Goal: Complete application form

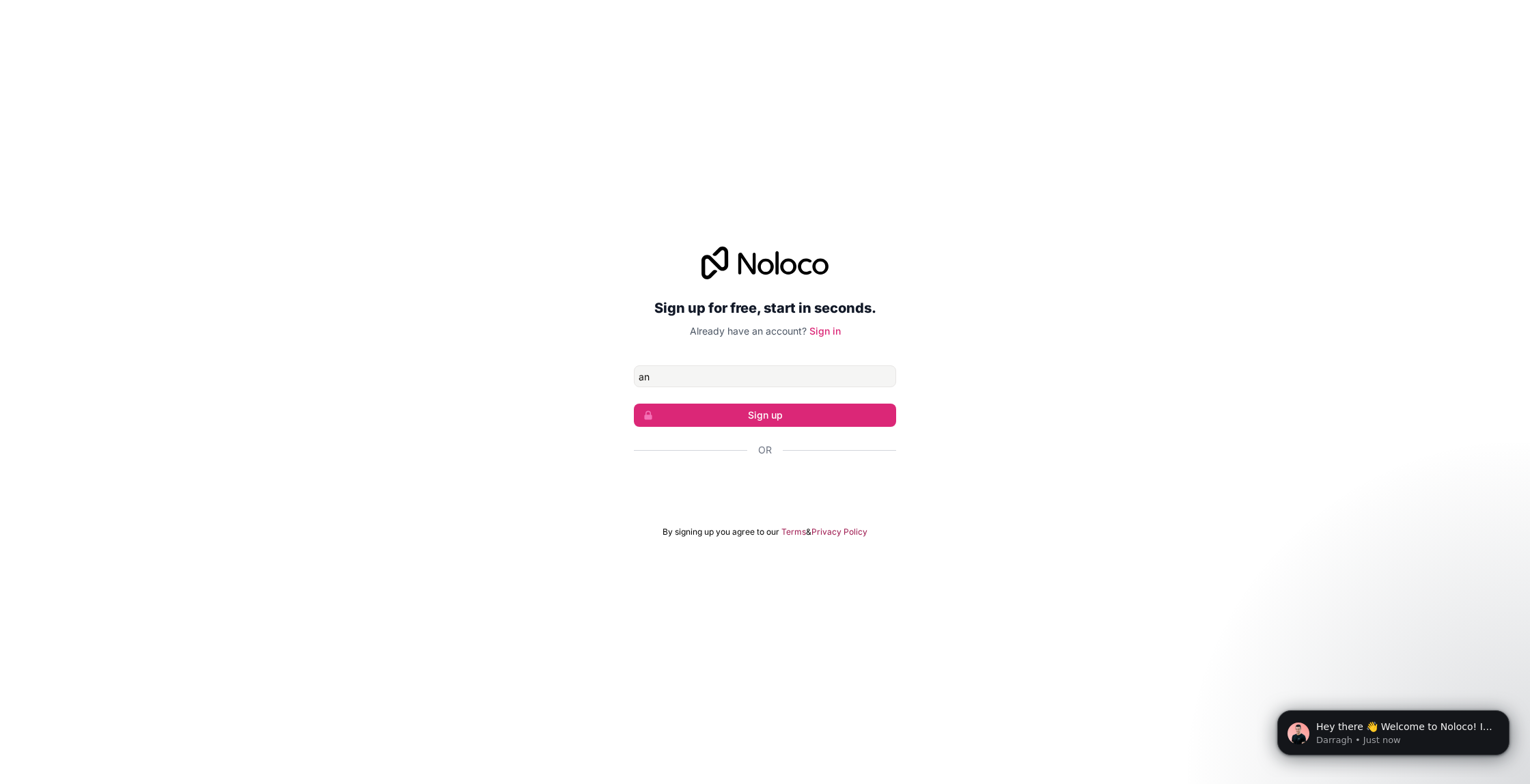
type input "a"
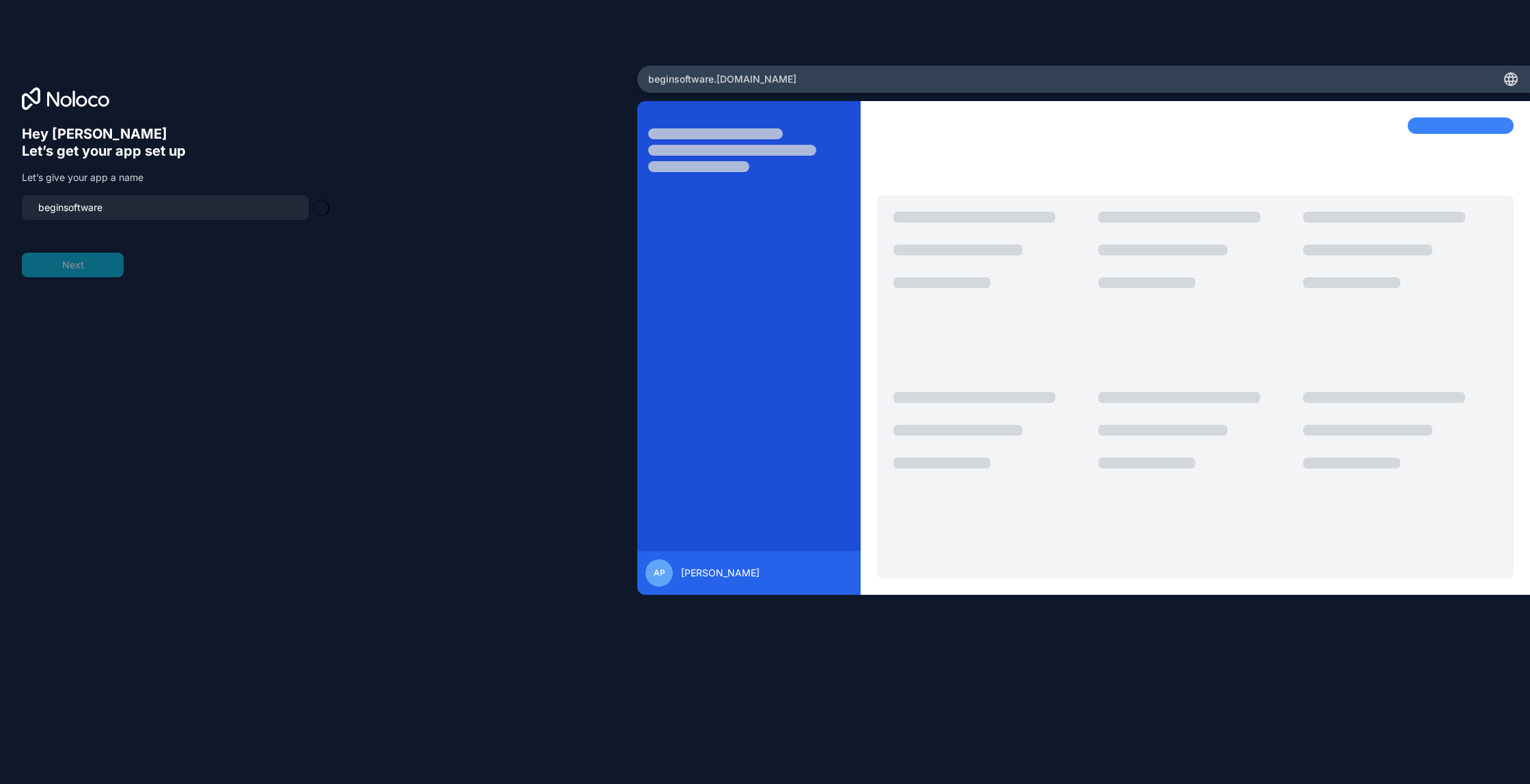
type input "beginsoftware-app"
drag, startPoint x: 150, startPoint y: 209, endPoint x: 0, endPoint y: 201, distance: 150.2
click at [0, 201] on div "Hey [PERSON_NAME] 👋 Let’s get your app set up Let’s give your app a name begins…" at bounding box center [319, 392] width 638 height 653
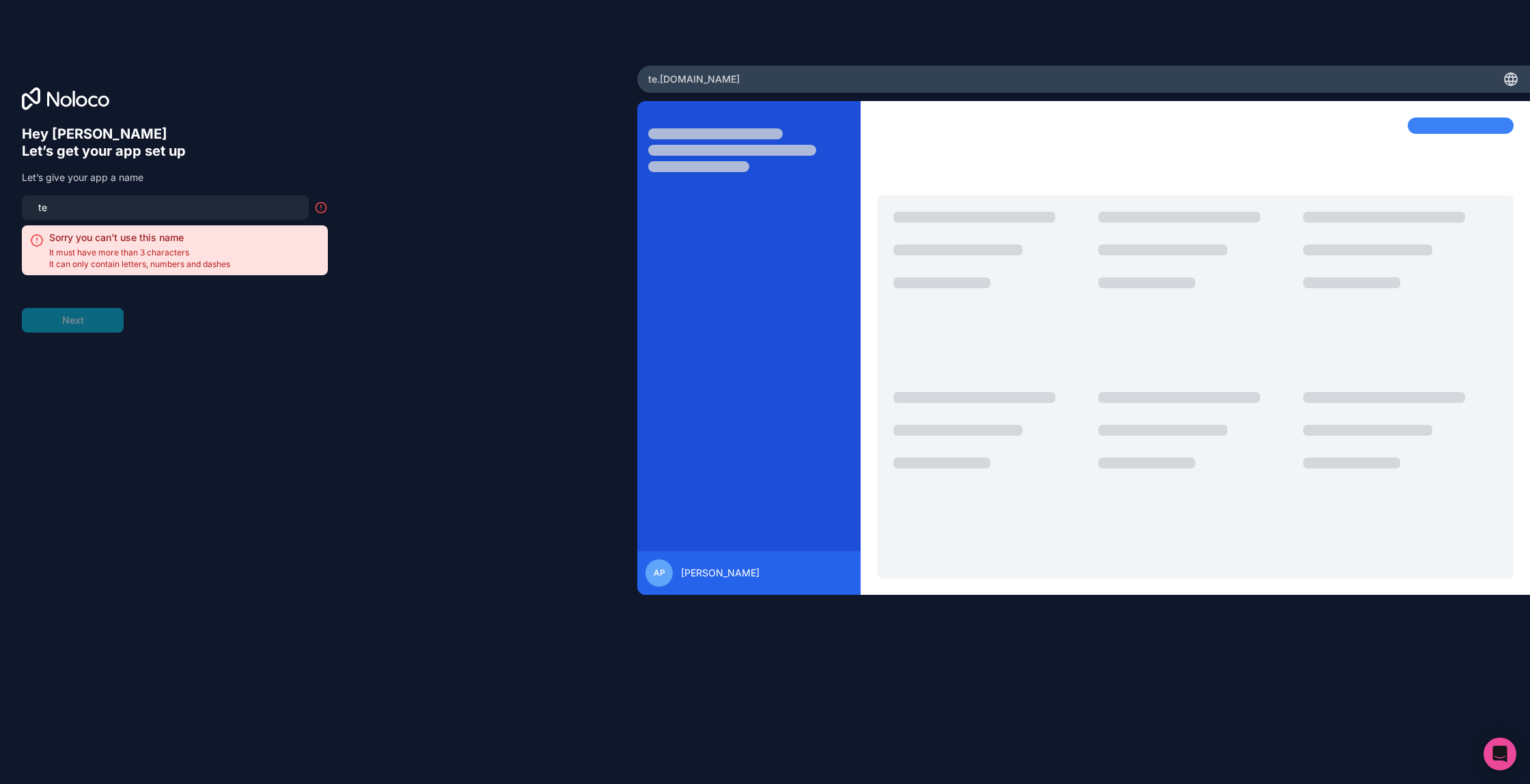
type input "t"
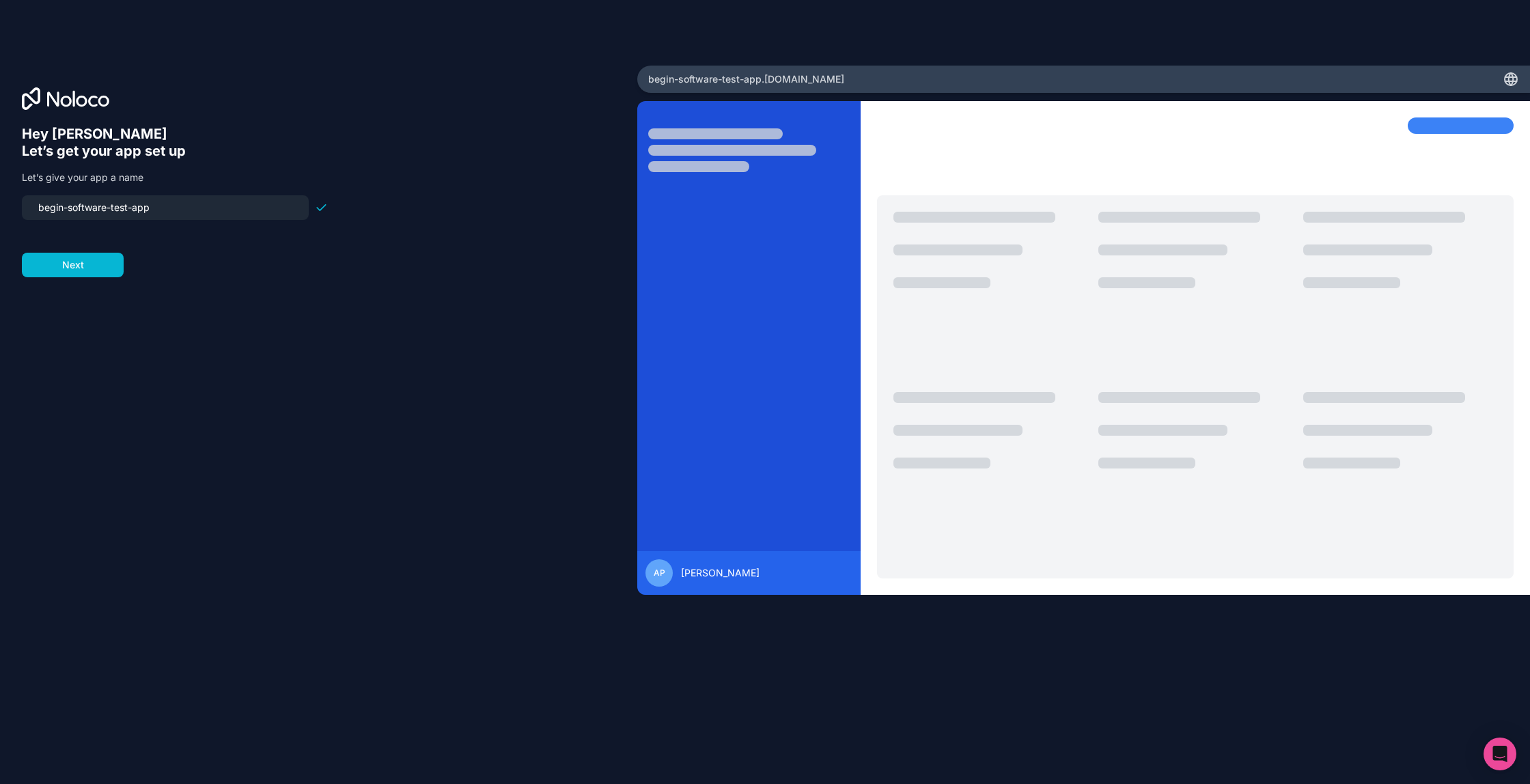
type input "begin-software-test-app"
click at [244, 306] on div "Hey [PERSON_NAME] 👋 Let’s get your app set up Let’s give your app a name begin-…" at bounding box center [318, 412] width 593 height 572
click at [83, 269] on button "Next" at bounding box center [72, 265] width 102 height 24
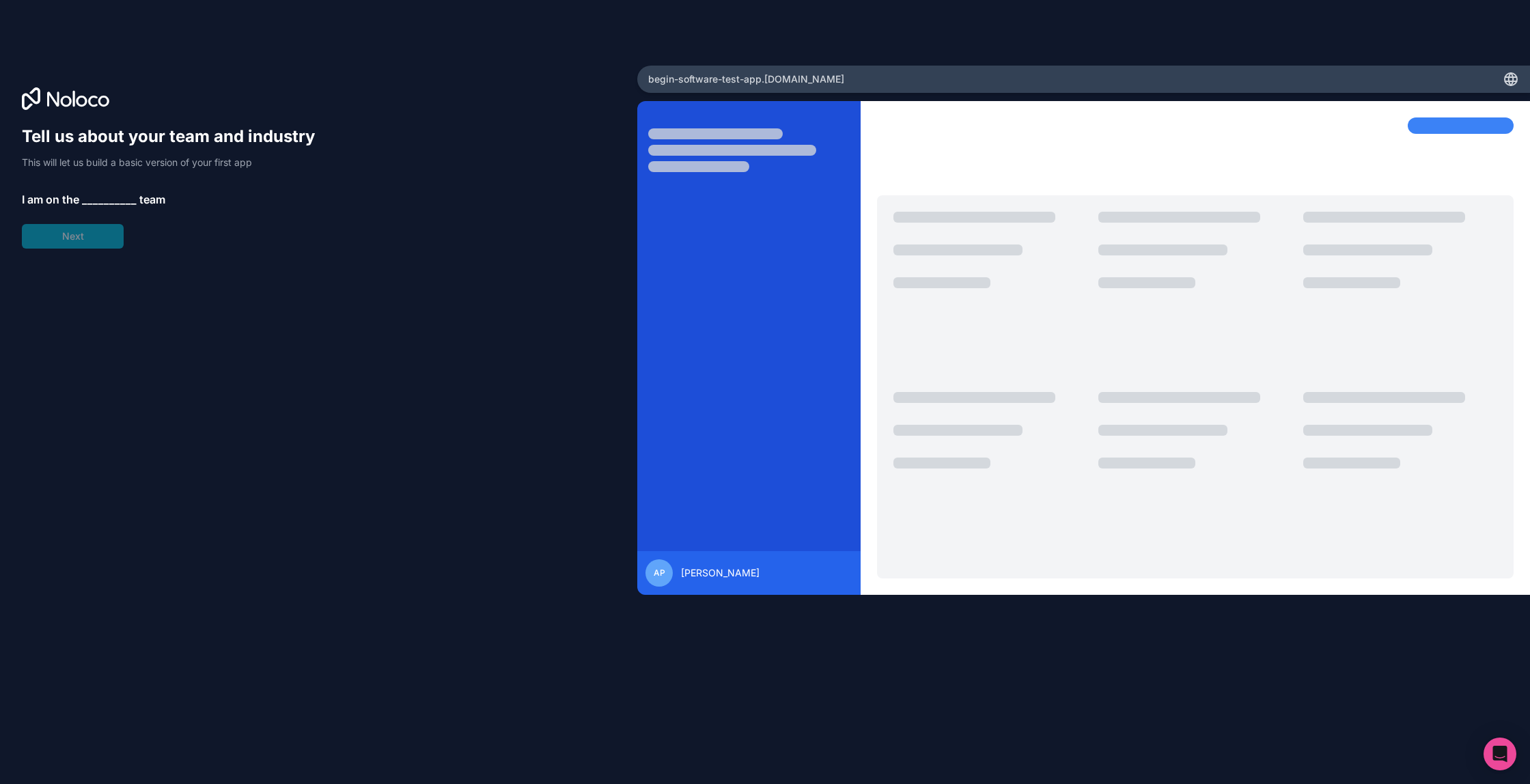
click at [96, 202] on span "__________" at bounding box center [109, 198] width 55 height 16
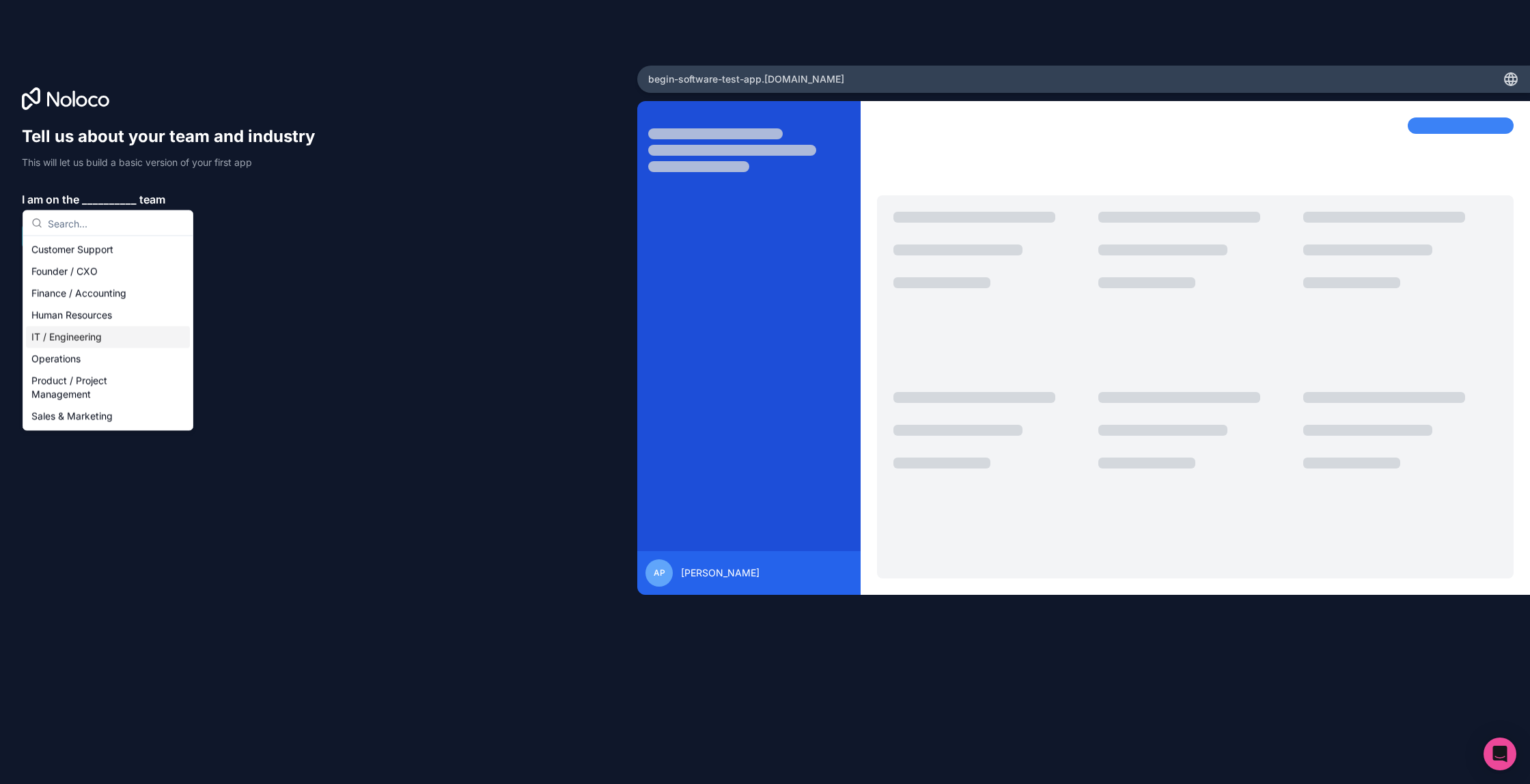
click at [73, 333] on div "IT / Engineering" at bounding box center [108, 337] width 164 height 22
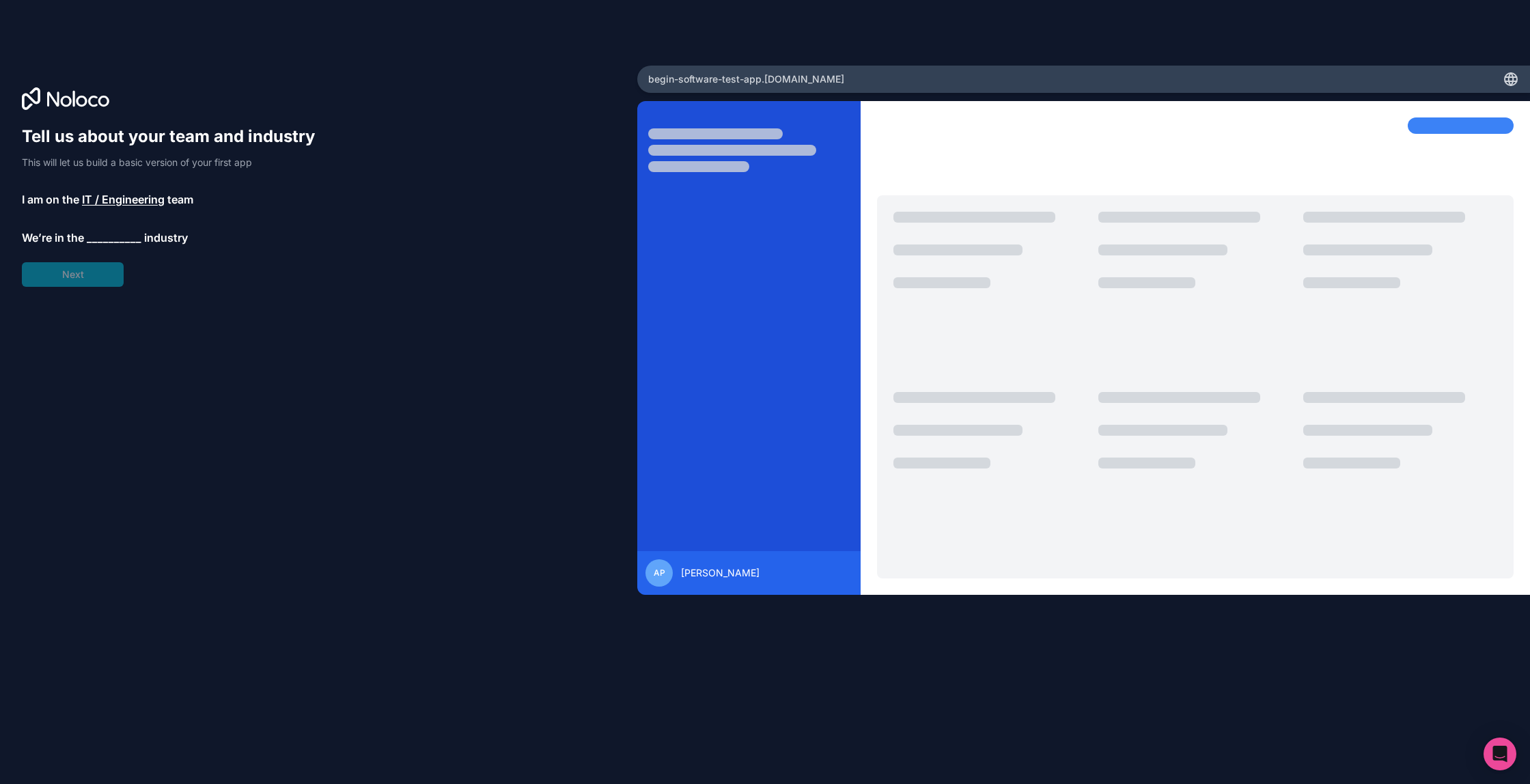
click at [88, 278] on div "Tell us about your team and industry This will let us build a basic version of …" at bounding box center [174, 206] width 306 height 161
click at [106, 236] on span "__________" at bounding box center [114, 237] width 55 height 16
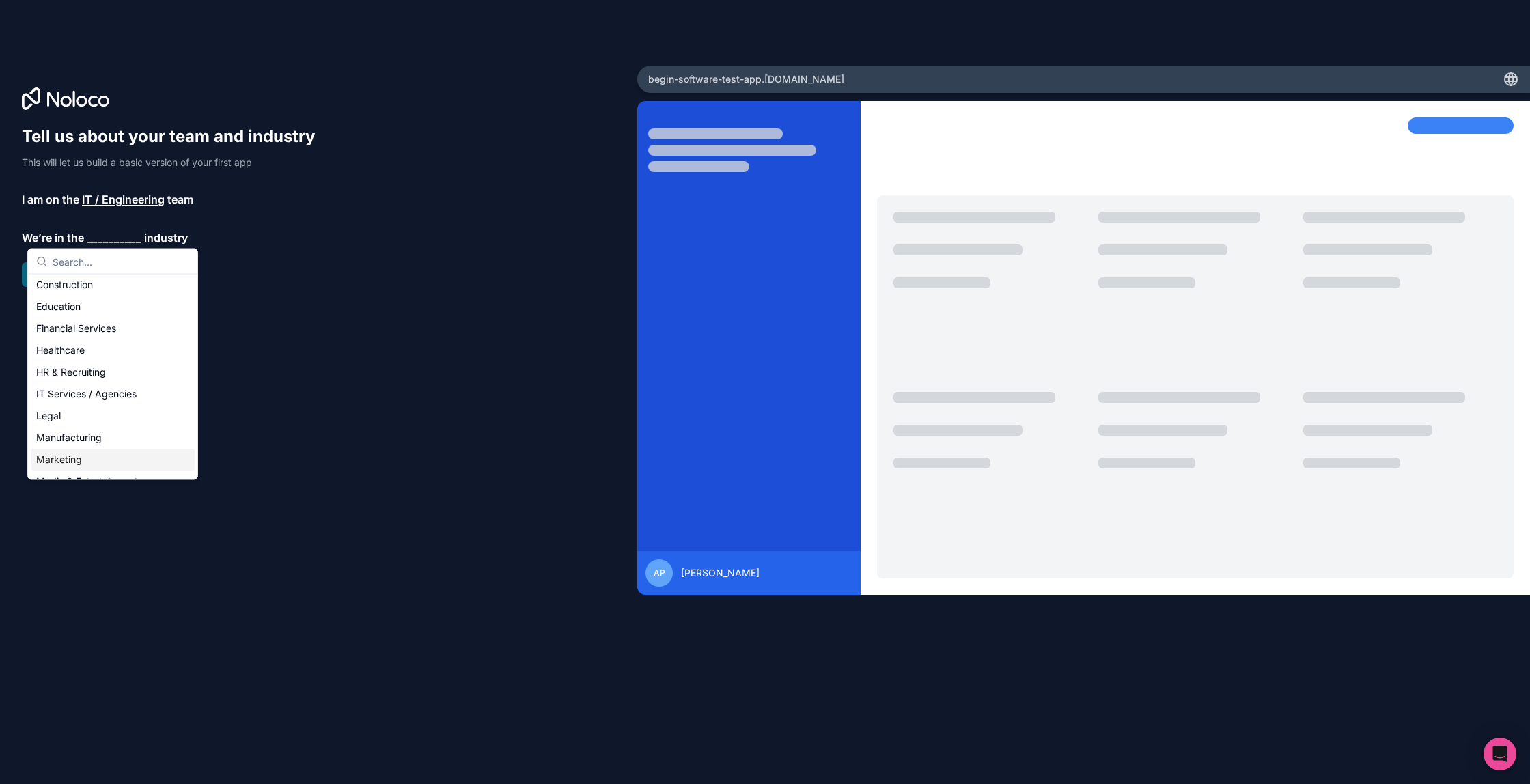
scroll to position [54, 0]
click at [105, 397] on div "IT Services / Agencies" at bounding box center [113, 387] width 164 height 22
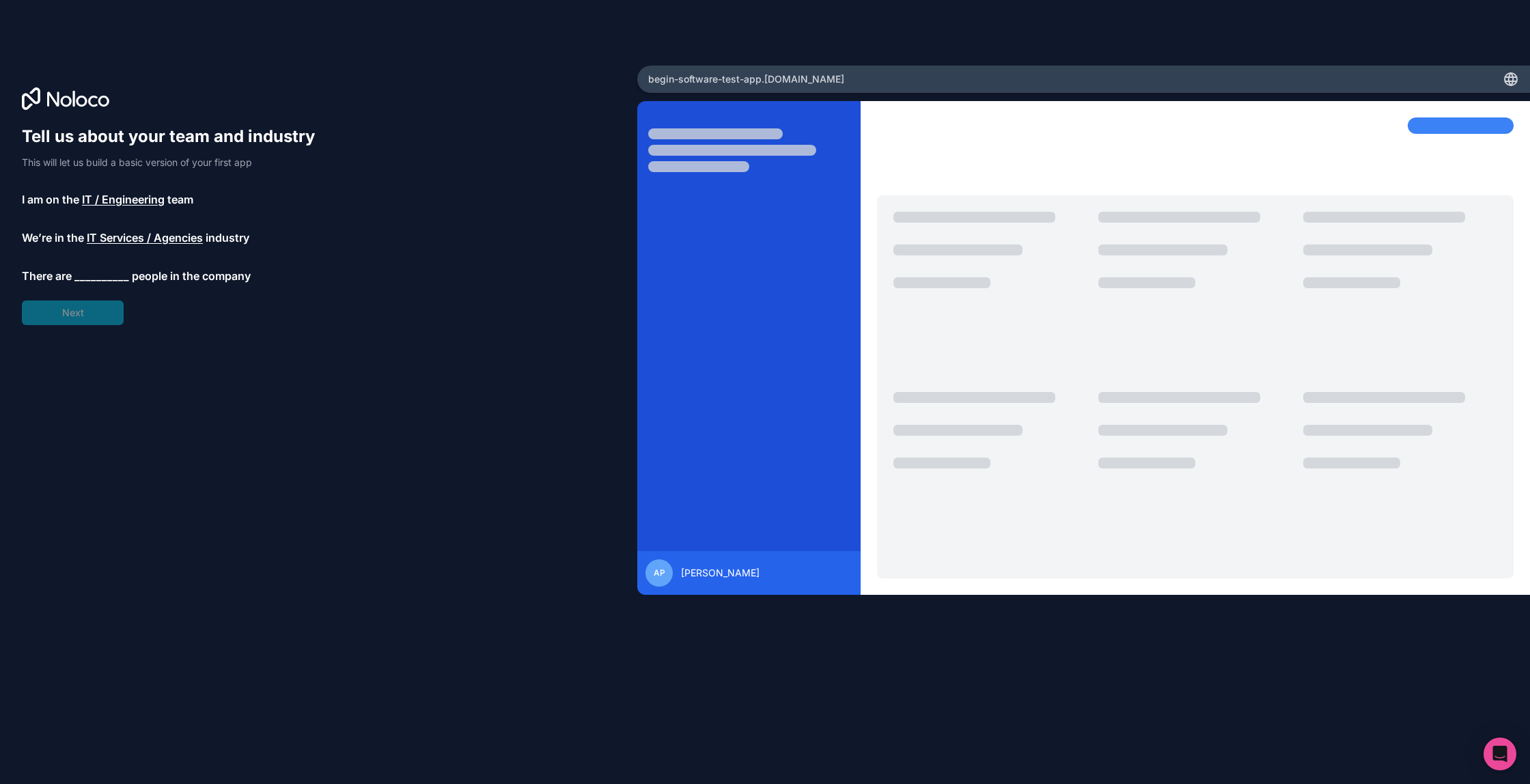
click at [100, 277] on span "__________" at bounding box center [102, 275] width 55 height 16
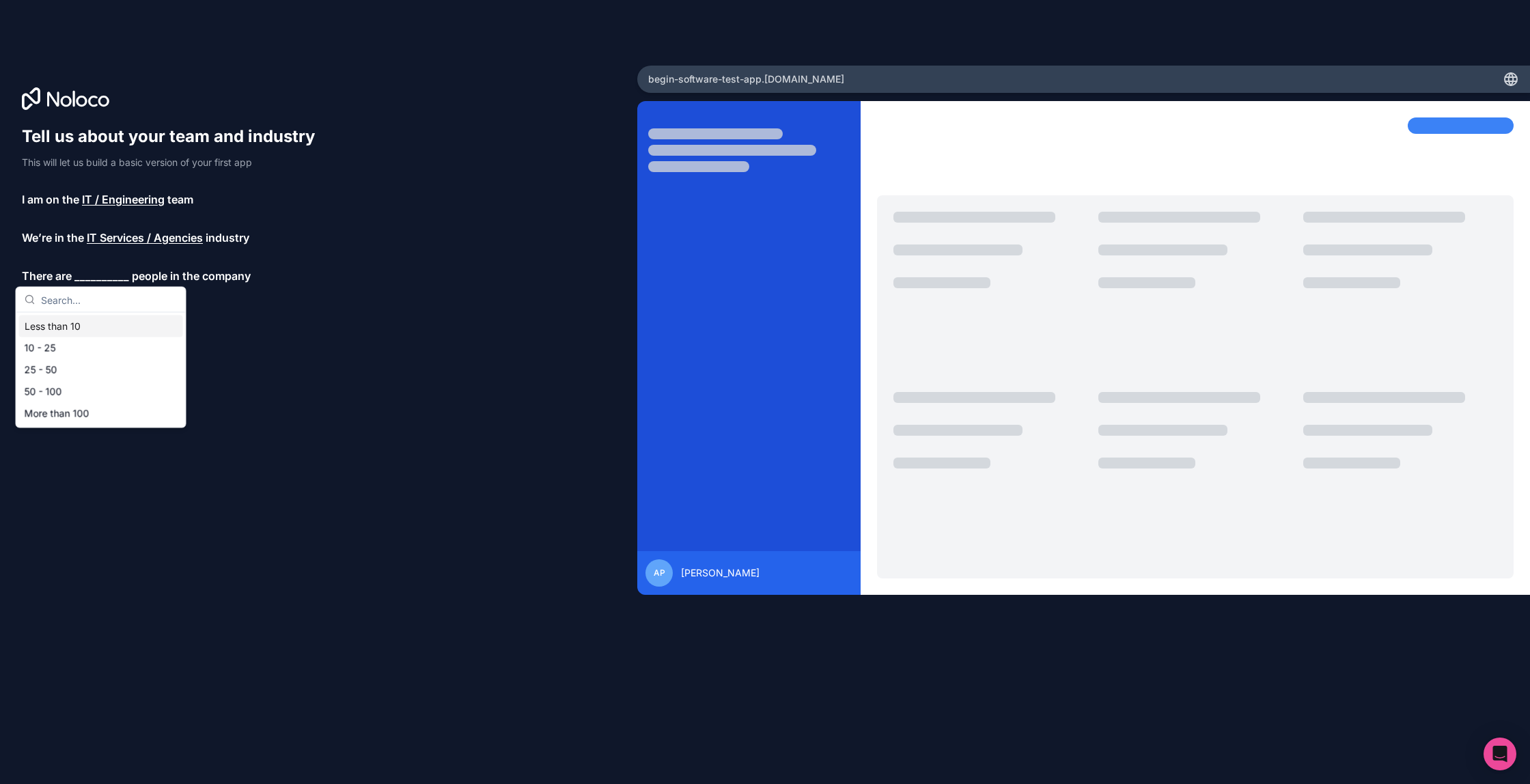
click at [87, 327] on div "Less than 10" at bounding box center [101, 326] width 164 height 22
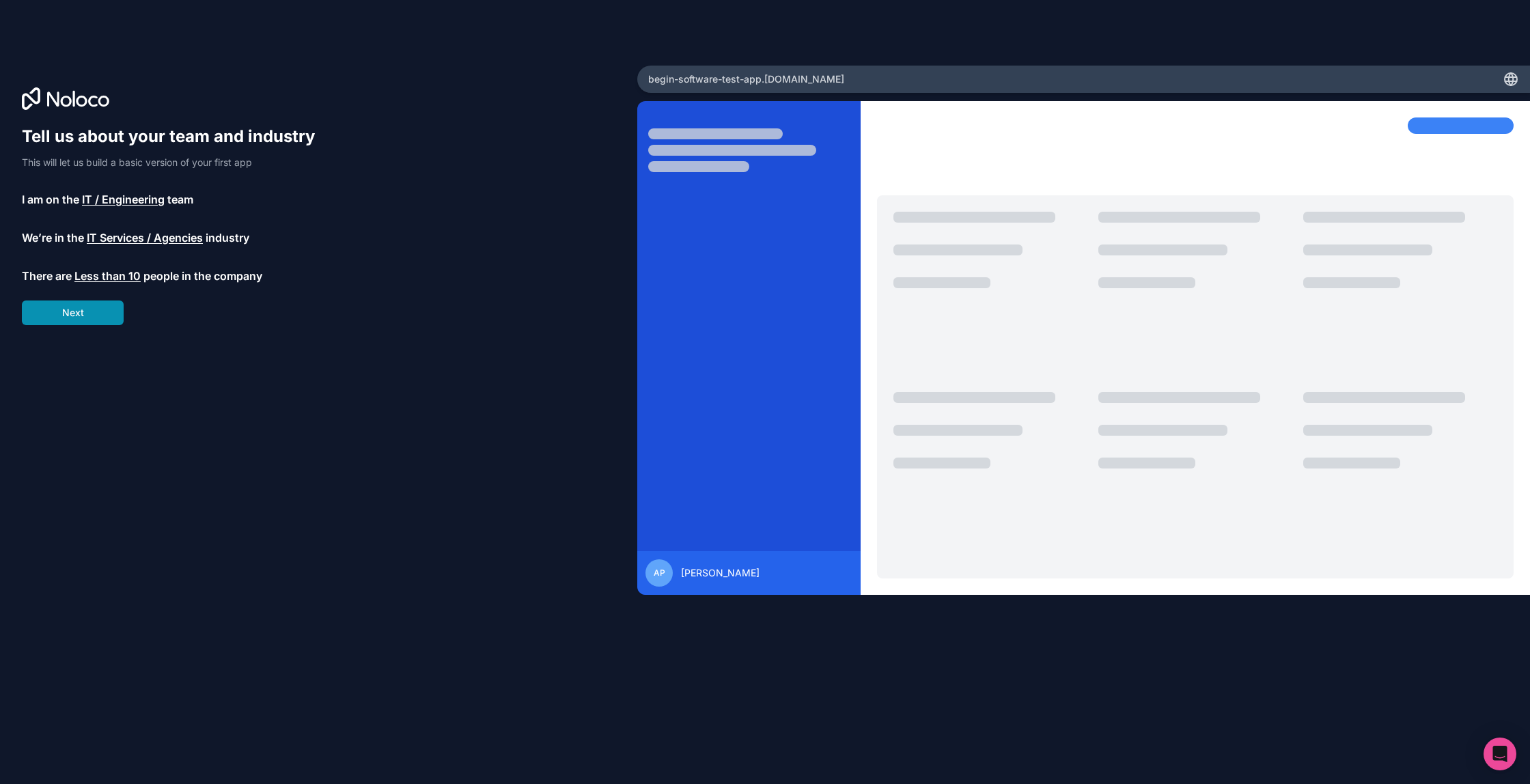
click at [87, 313] on button "Next" at bounding box center [72, 313] width 102 height 24
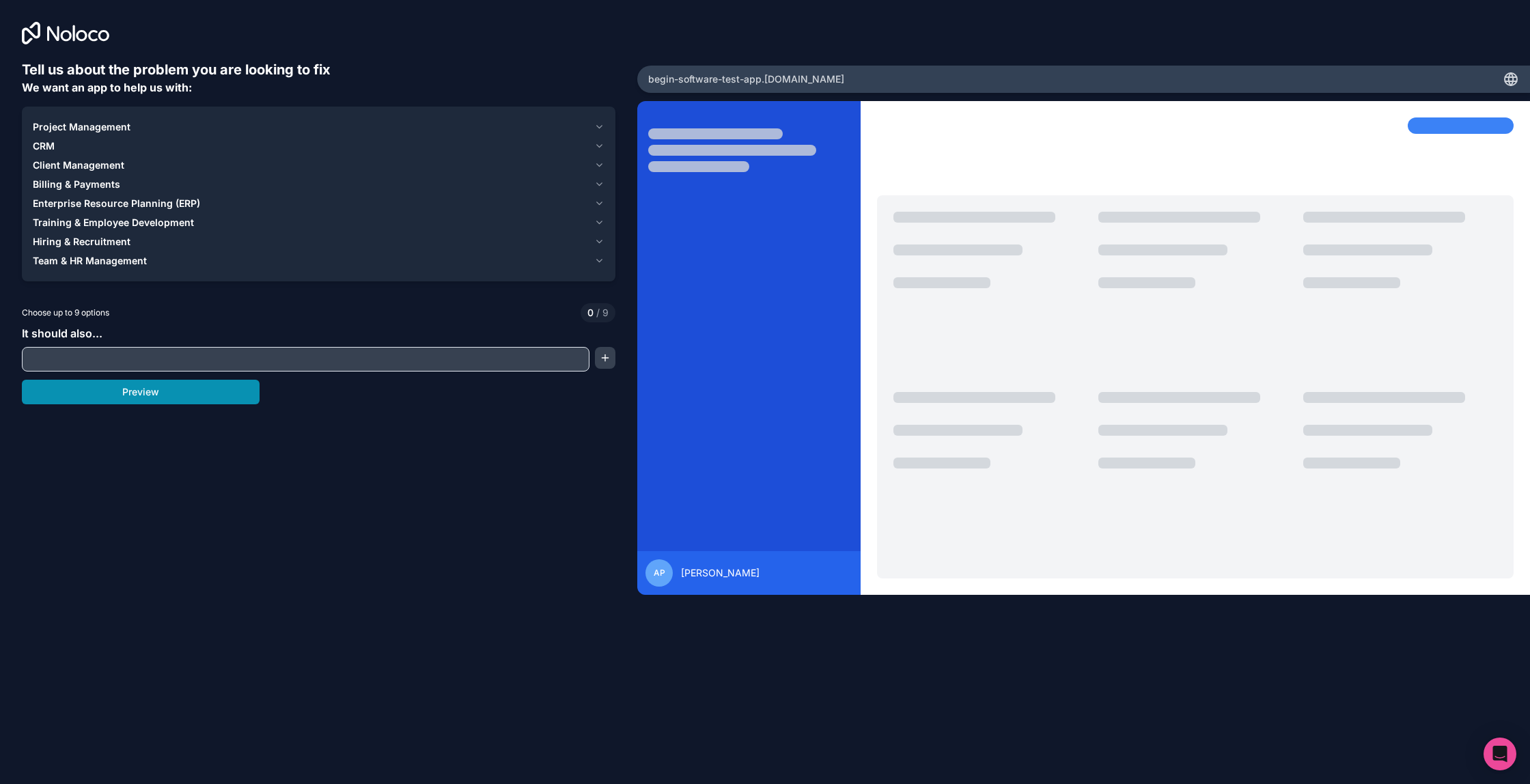
click at [141, 393] on button "Preview" at bounding box center [140, 392] width 238 height 24
click at [596, 220] on icon "button" at bounding box center [600, 223] width 11 height 11
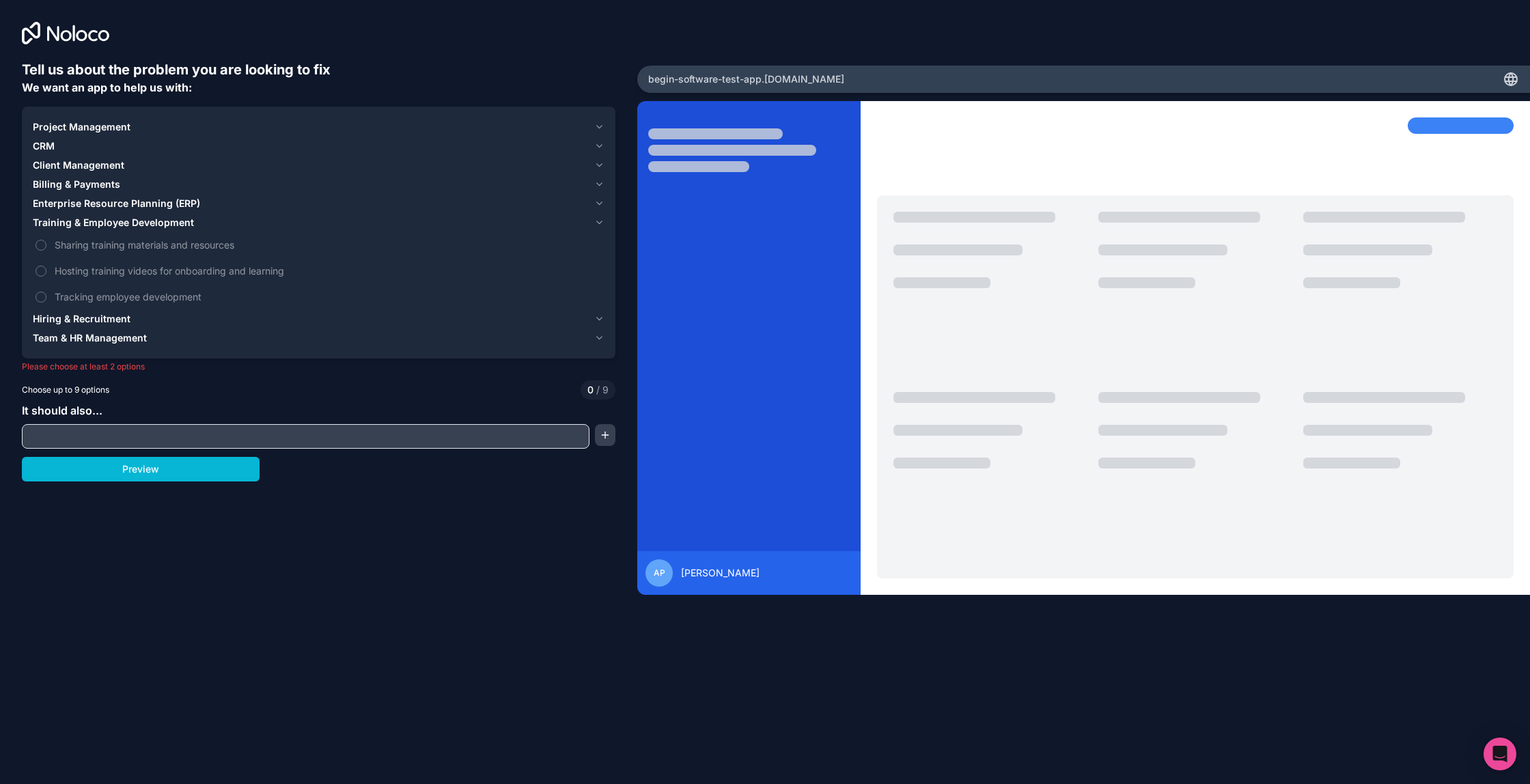
click at [143, 201] on span "Enterprise Resource Planning (ERP)" at bounding box center [117, 203] width 167 height 14
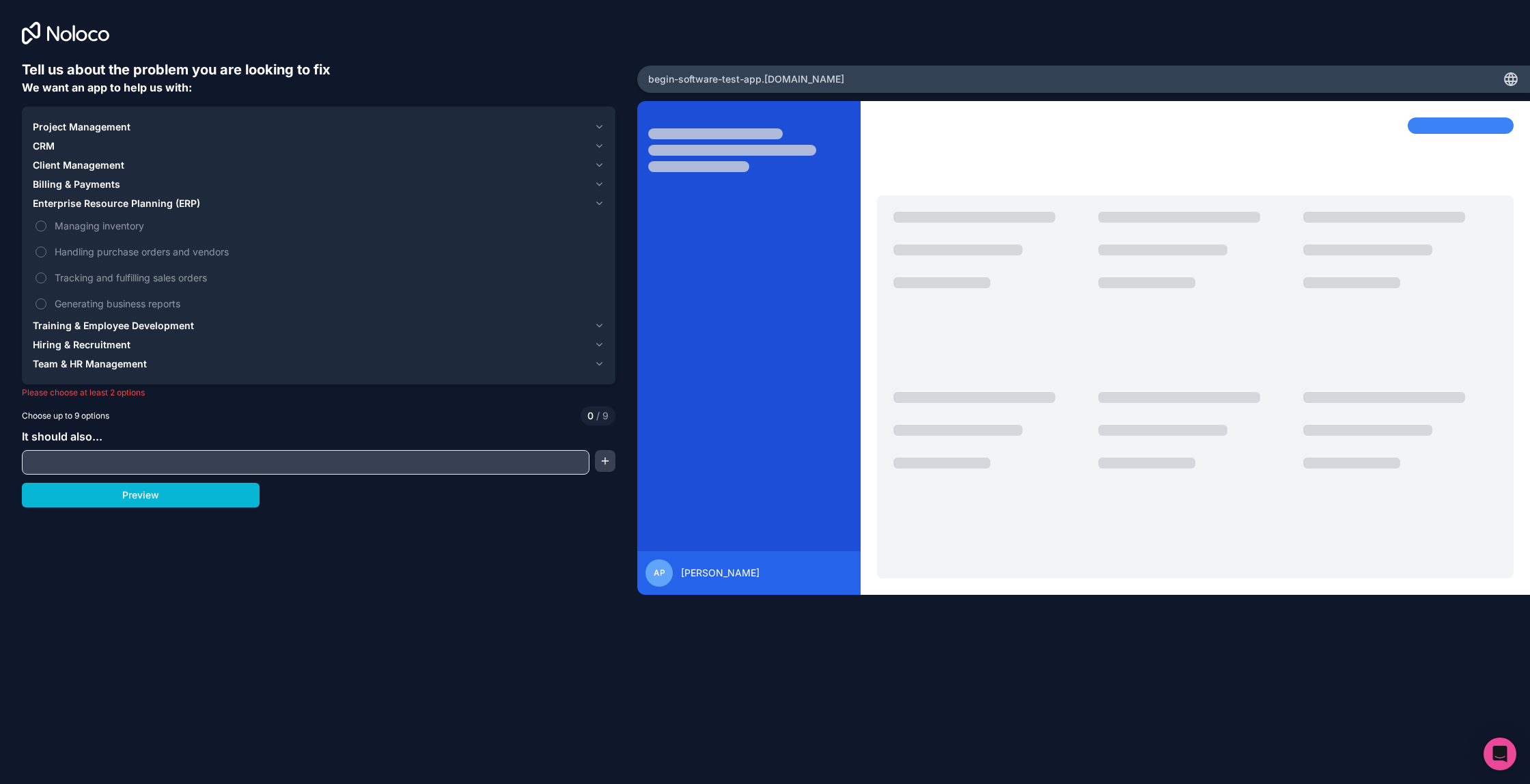
click at [133, 180] on div "Billing & Payments" at bounding box center [310, 184] width 556 height 14
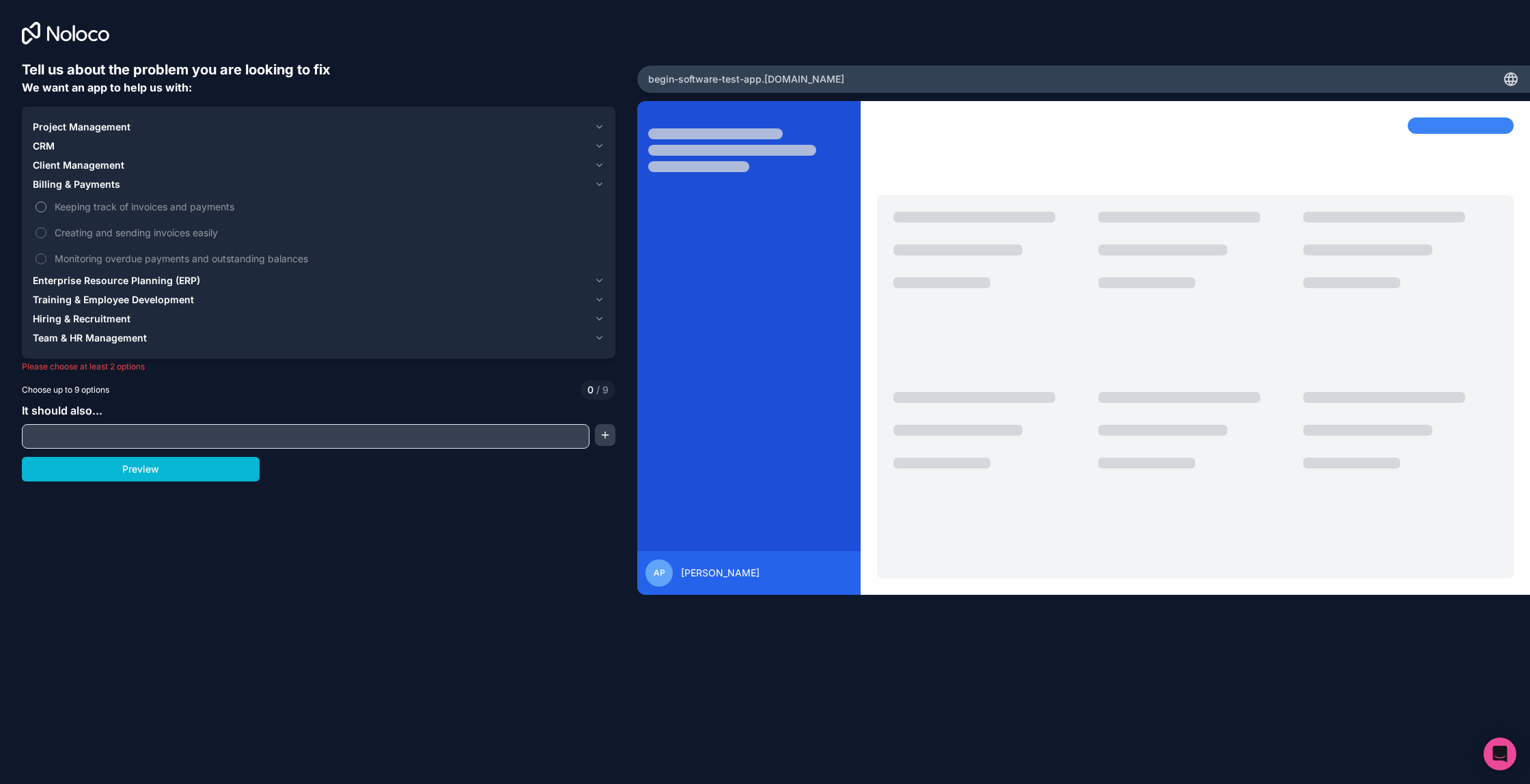
click at [124, 209] on span "Keeping track of invoices and payments" at bounding box center [328, 206] width 547 height 14
click at [46, 209] on button "Keeping track of invoices and payments" at bounding box center [41, 207] width 11 height 11
click at [100, 278] on span "Enterprise Resource Planning (ERP)" at bounding box center [117, 280] width 167 height 14
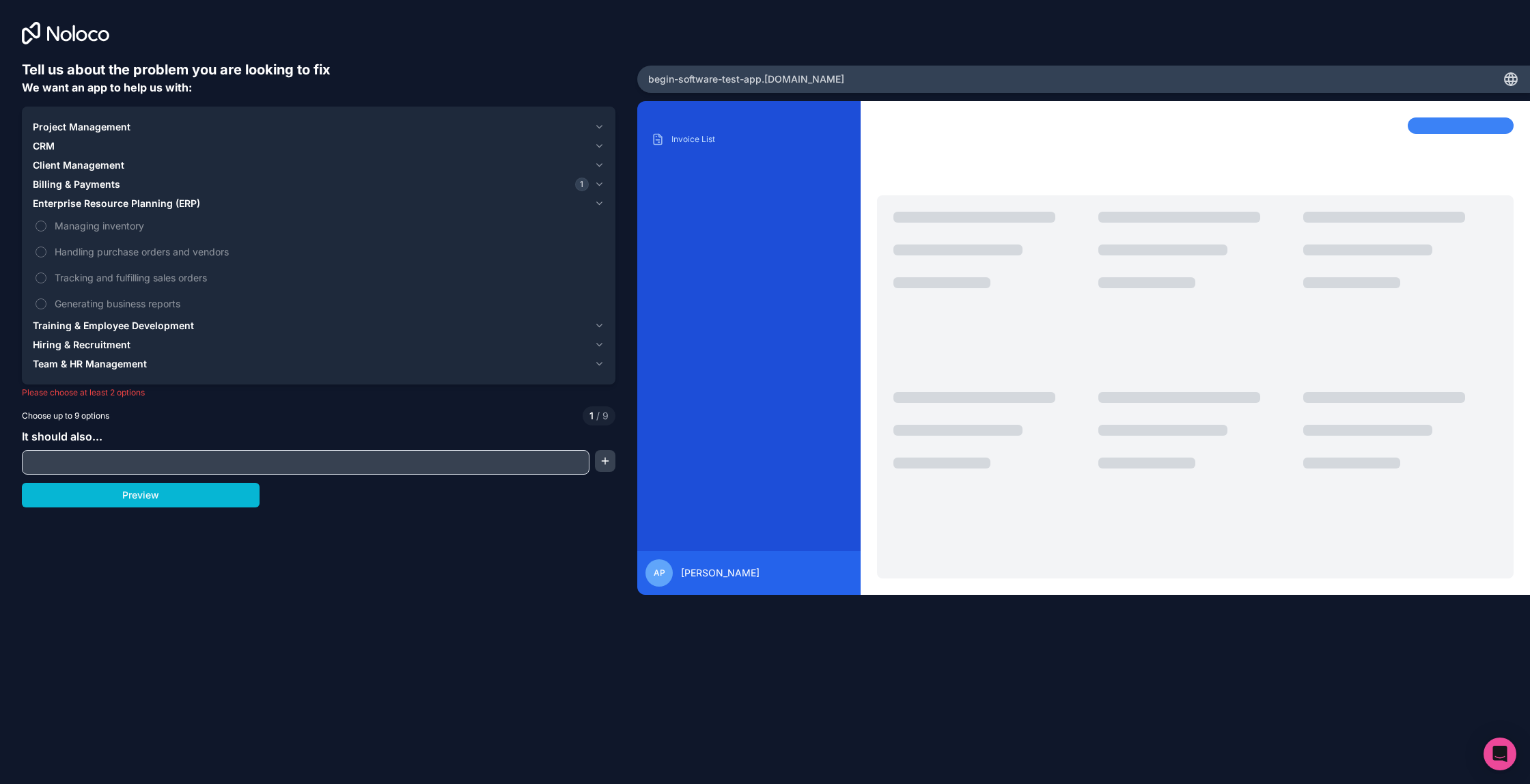
click at [91, 184] on span "Billing & Payments" at bounding box center [76, 184] width 87 height 14
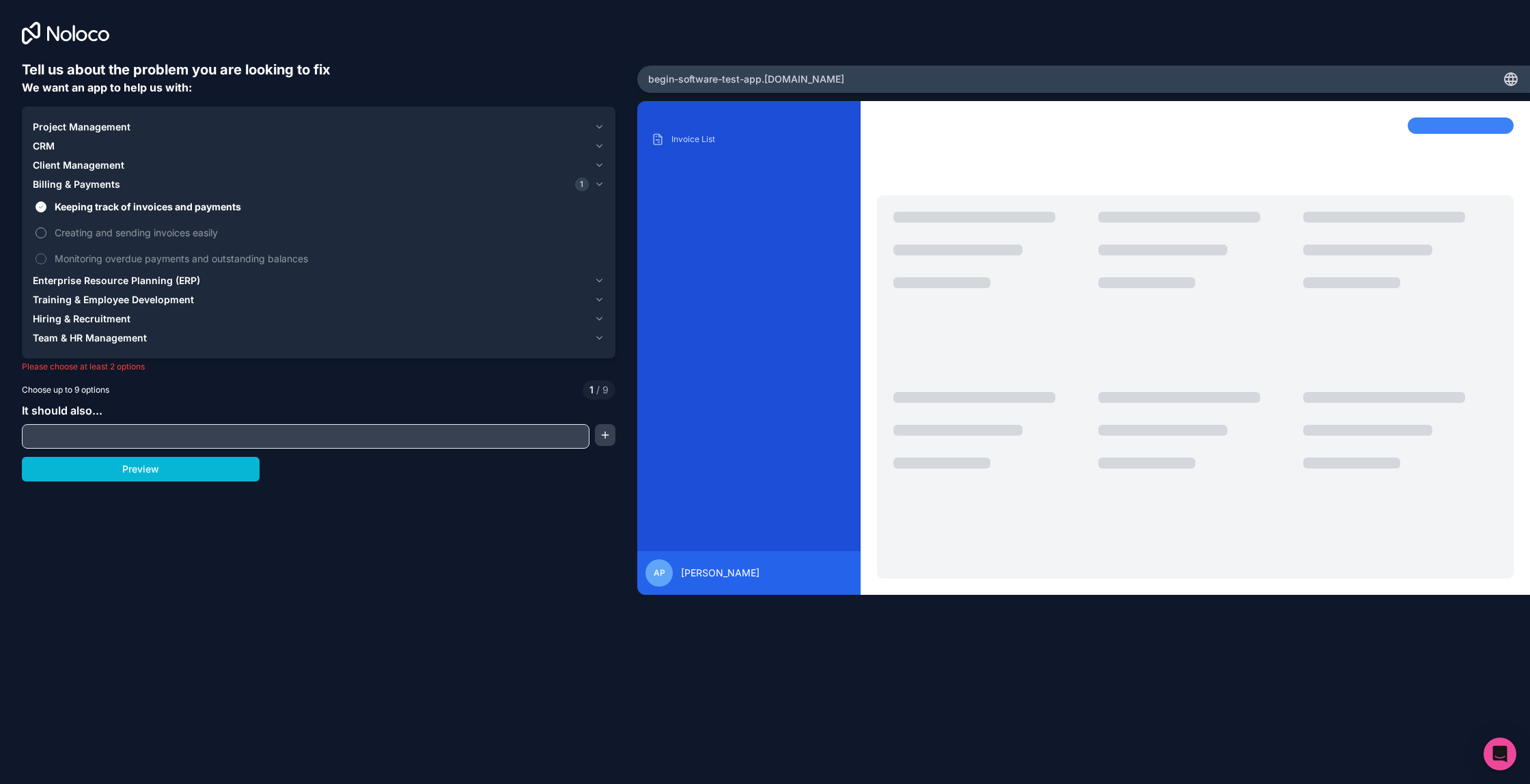
click at [79, 230] on span "Creating and sending invoices easily" at bounding box center [328, 232] width 547 height 14
click at [46, 230] on button "Creating and sending invoices easily" at bounding box center [41, 233] width 11 height 11
drag, startPoint x: 64, startPoint y: 268, endPoint x: 73, endPoint y: 255, distance: 15.8
click at [71, 258] on label "Monitoring overdue payments and outstanding balances" at bounding box center [319, 258] width 572 height 25
drag, startPoint x: 73, startPoint y: 255, endPoint x: 58, endPoint y: 258, distance: 15.3
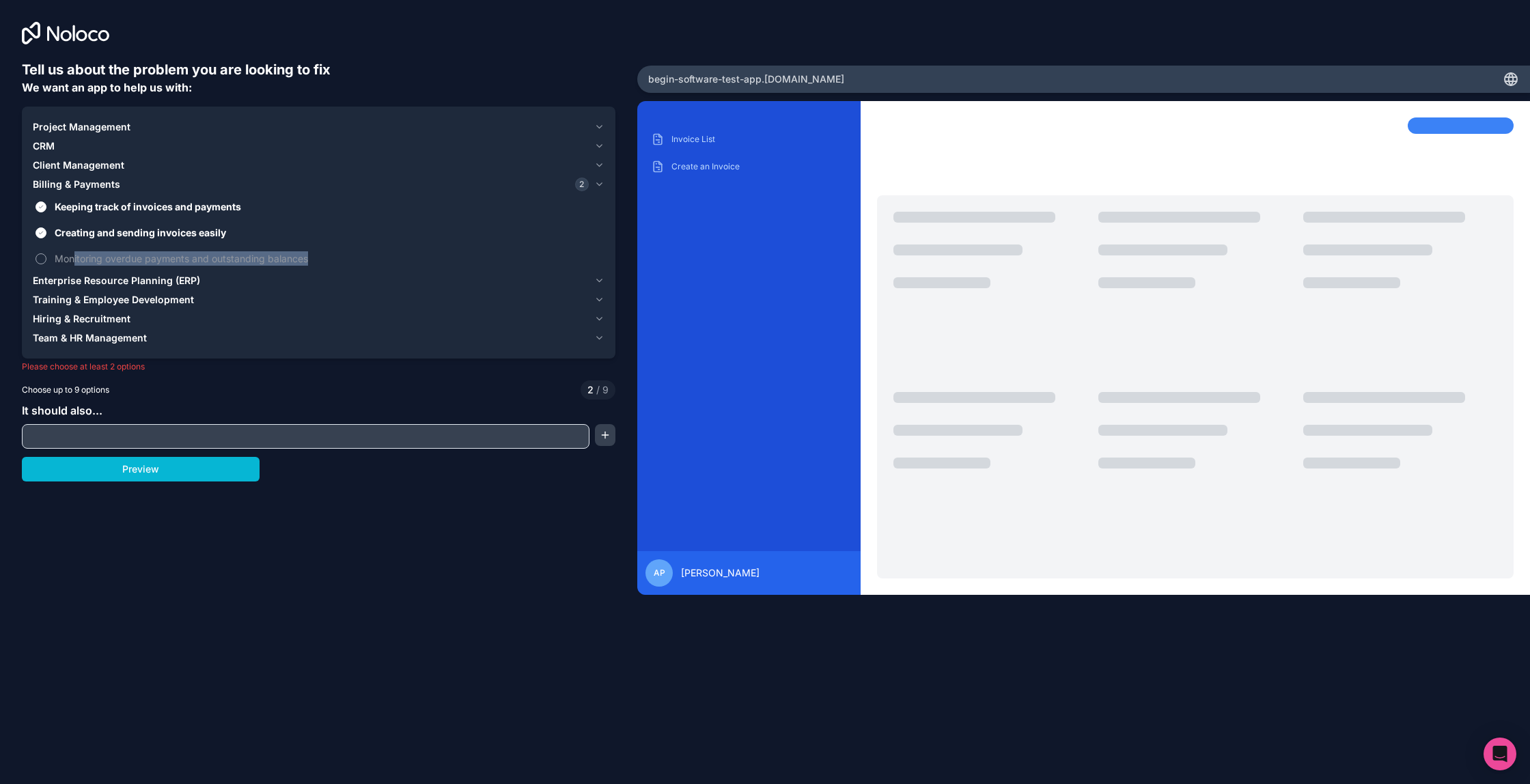
click at [73, 255] on span "Monitoring overdue payments and outstanding balances" at bounding box center [328, 258] width 547 height 14
click at [46, 255] on button "Monitoring overdue payments and outstanding balances" at bounding box center [41, 259] width 11 height 11
click at [145, 482] on div "Tell us about the problem you are looking to fix We want an app to help us with…" at bounding box center [318, 346] width 593 height 572
click at [156, 467] on button "Preview" at bounding box center [140, 469] width 238 height 24
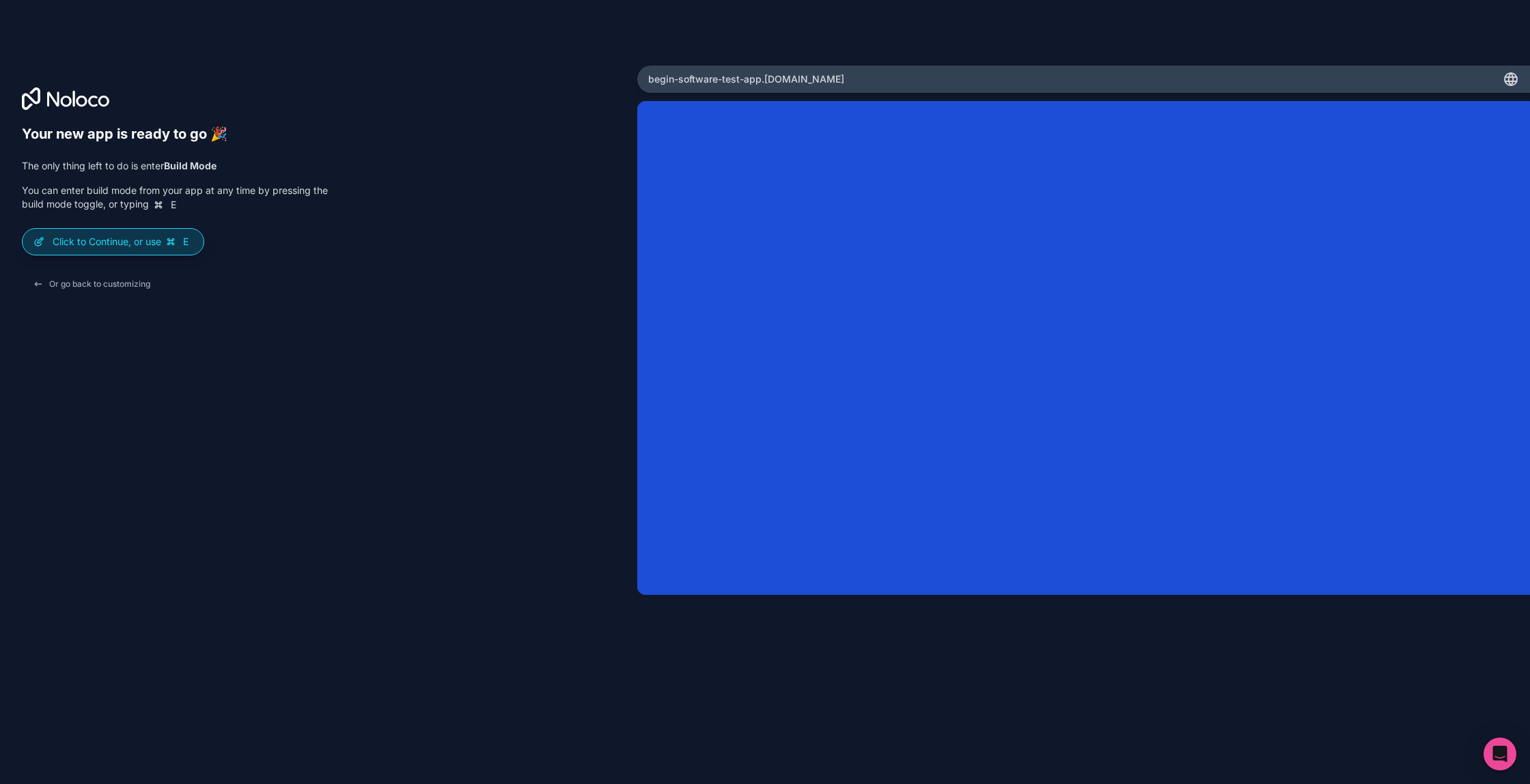
click at [108, 247] on p "Click to Continue, or use E" at bounding box center [122, 242] width 140 height 14
